Goal: Task Accomplishment & Management: Manage account settings

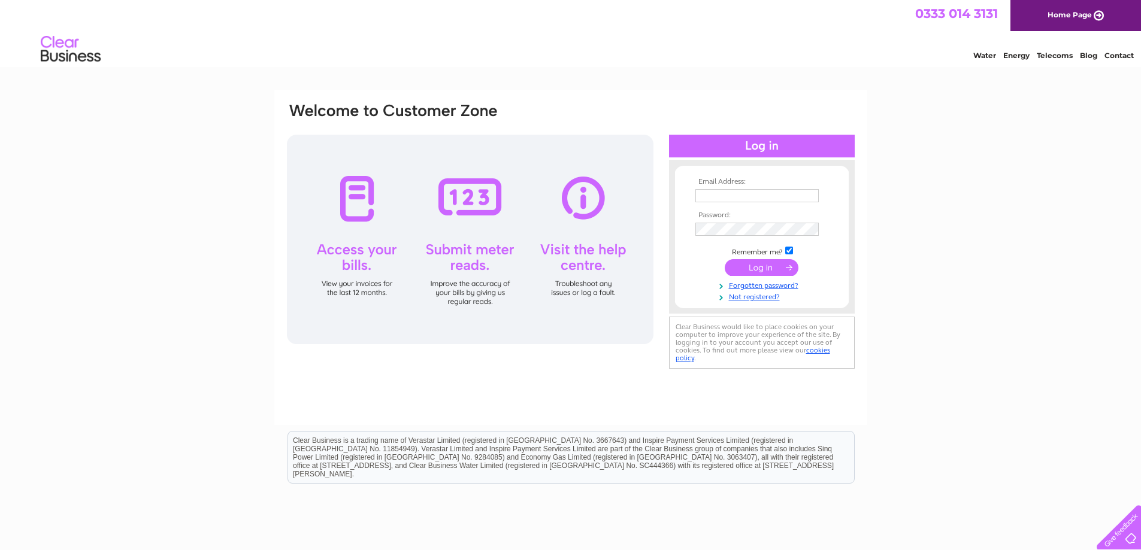
type input "marc29uk@gmail.com"
click at [784, 270] on input "submit" at bounding box center [762, 267] width 74 height 17
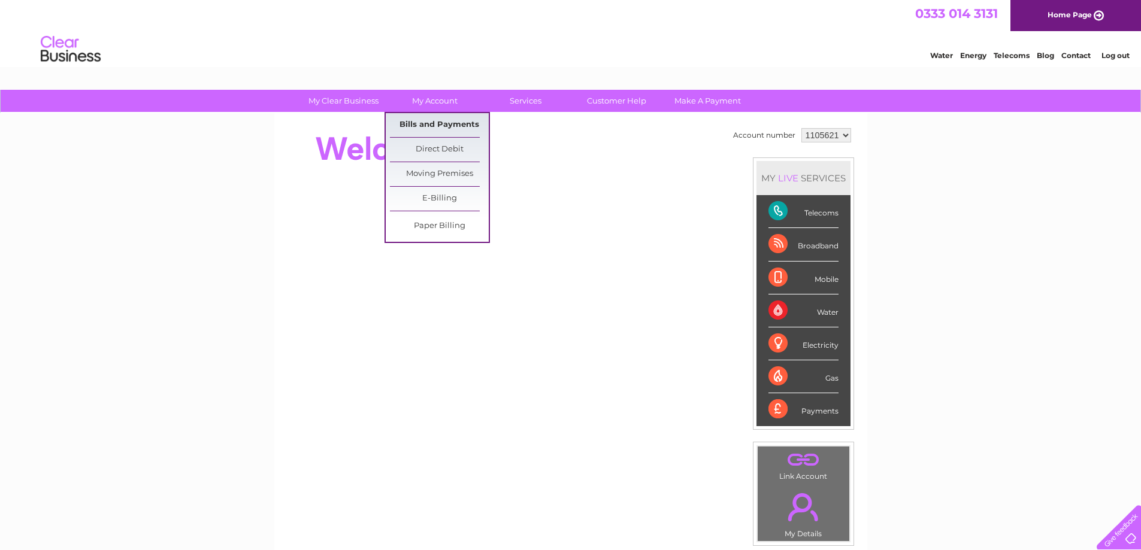
click at [460, 135] on link "Bills and Payments" at bounding box center [439, 125] width 99 height 24
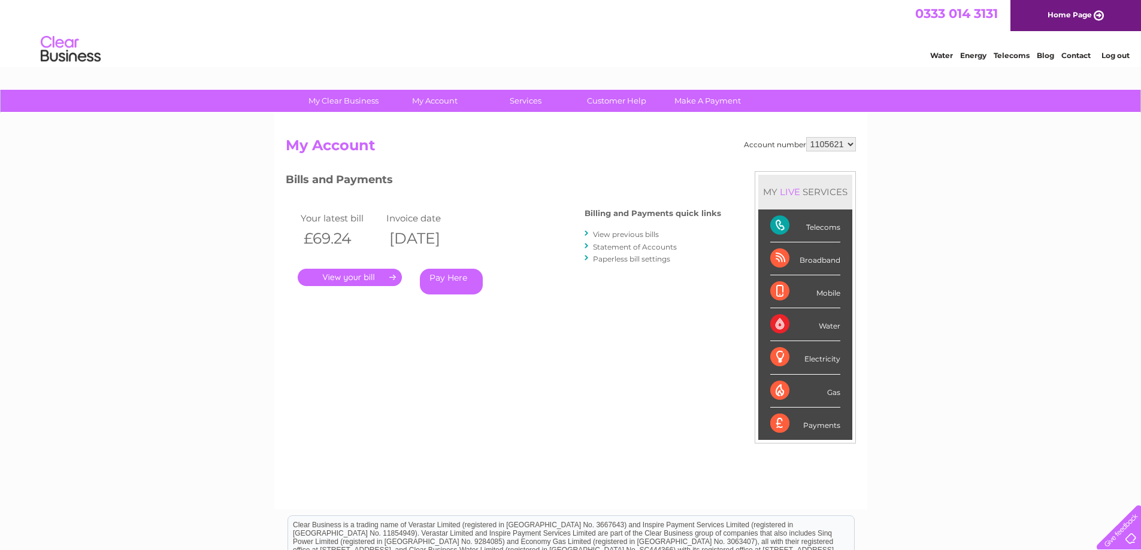
click at [394, 275] on link "." at bounding box center [350, 277] width 104 height 17
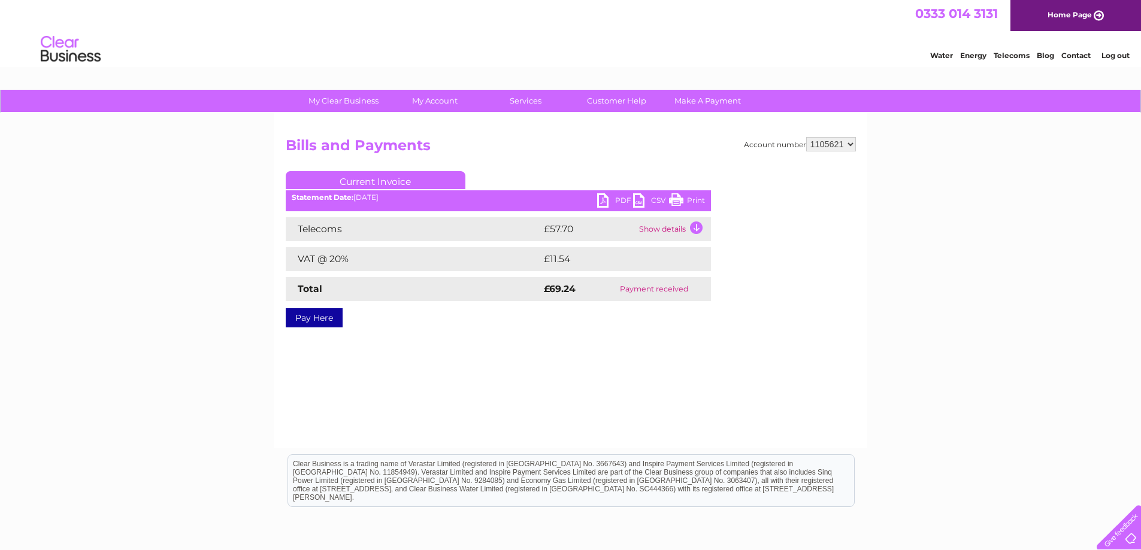
click at [613, 200] on link "PDF" at bounding box center [615, 201] width 36 height 17
